Goal: Task Accomplishment & Management: Use online tool/utility

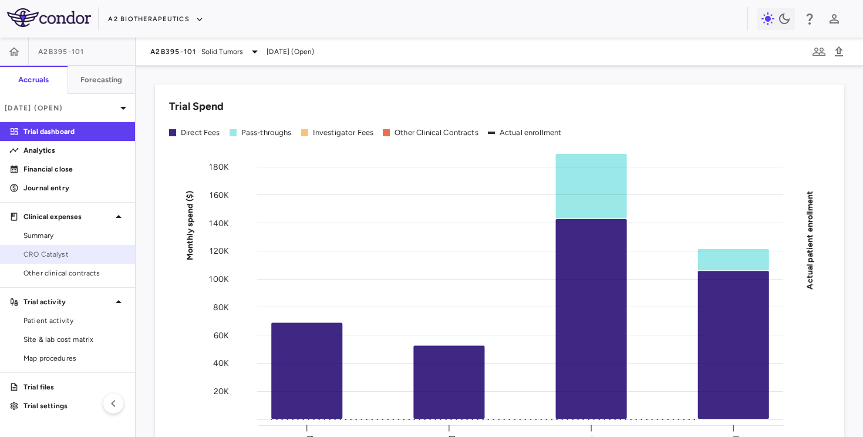
click at [45, 251] on span "CRO Catalyst" at bounding box center [74, 254] width 102 height 11
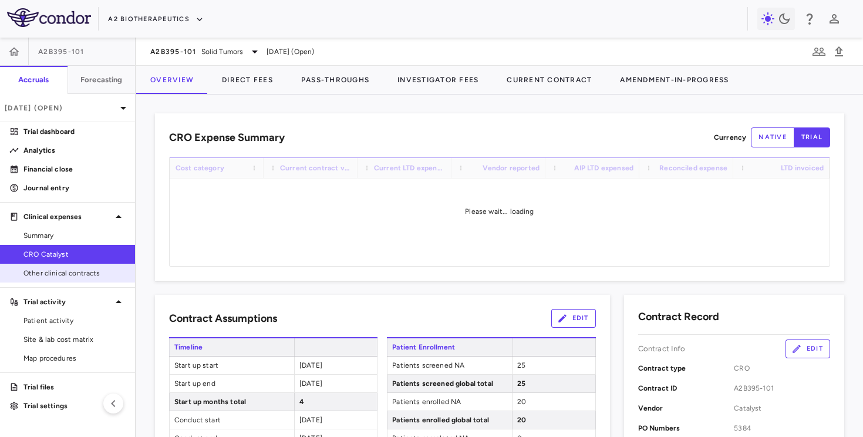
click at [42, 273] on span "Other clinical contracts" at bounding box center [74, 273] width 102 height 11
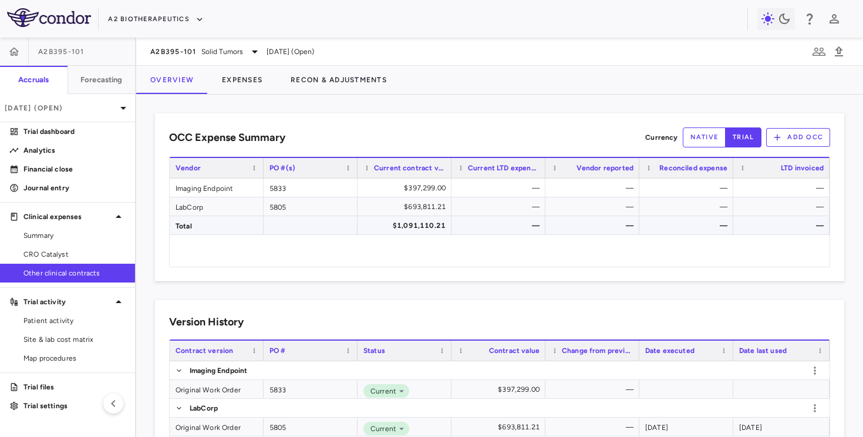
scroll to position [46, 0]
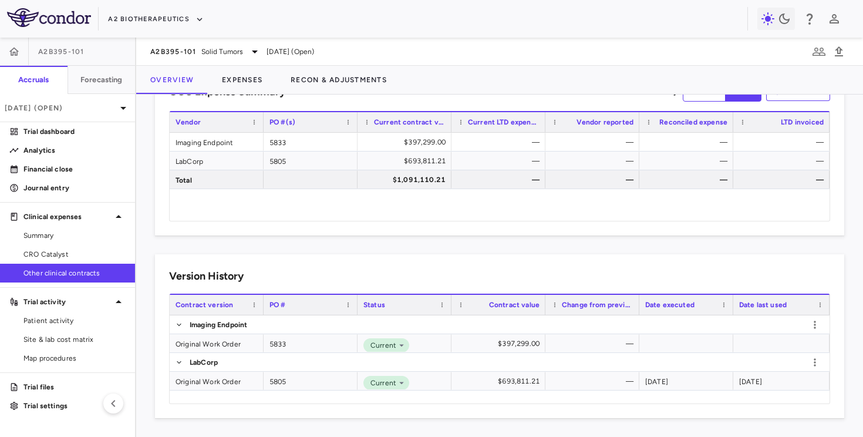
click at [328, 94] on div "OCC Expense Summary Currency native trial Add OCC" at bounding box center [499, 92] width 661 height 20
click at [328, 78] on button "Recon & Adjustments" at bounding box center [339, 80] width 124 height 28
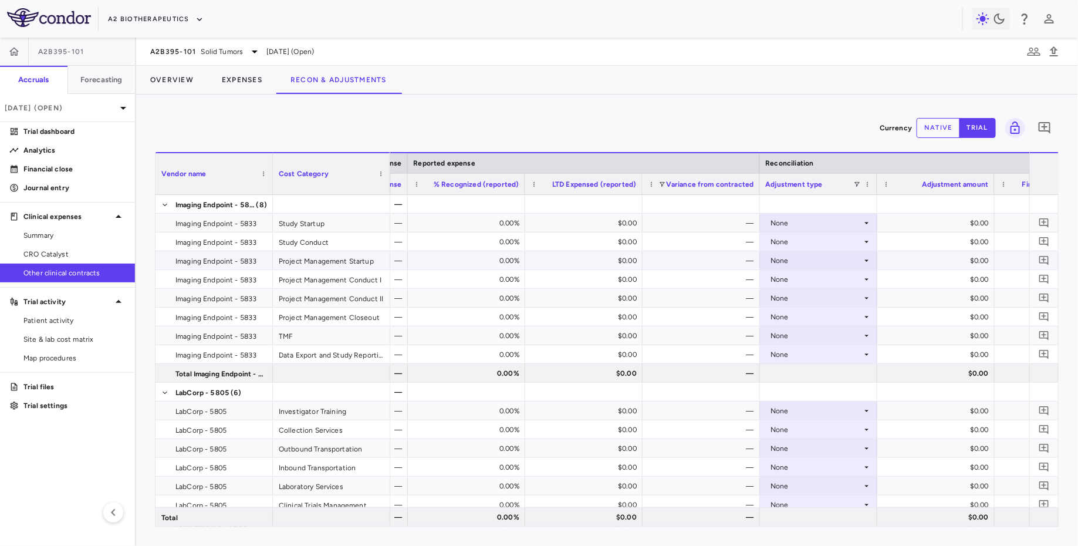
scroll to position [0, 1271]
